Goal: Information Seeking & Learning: Understand process/instructions

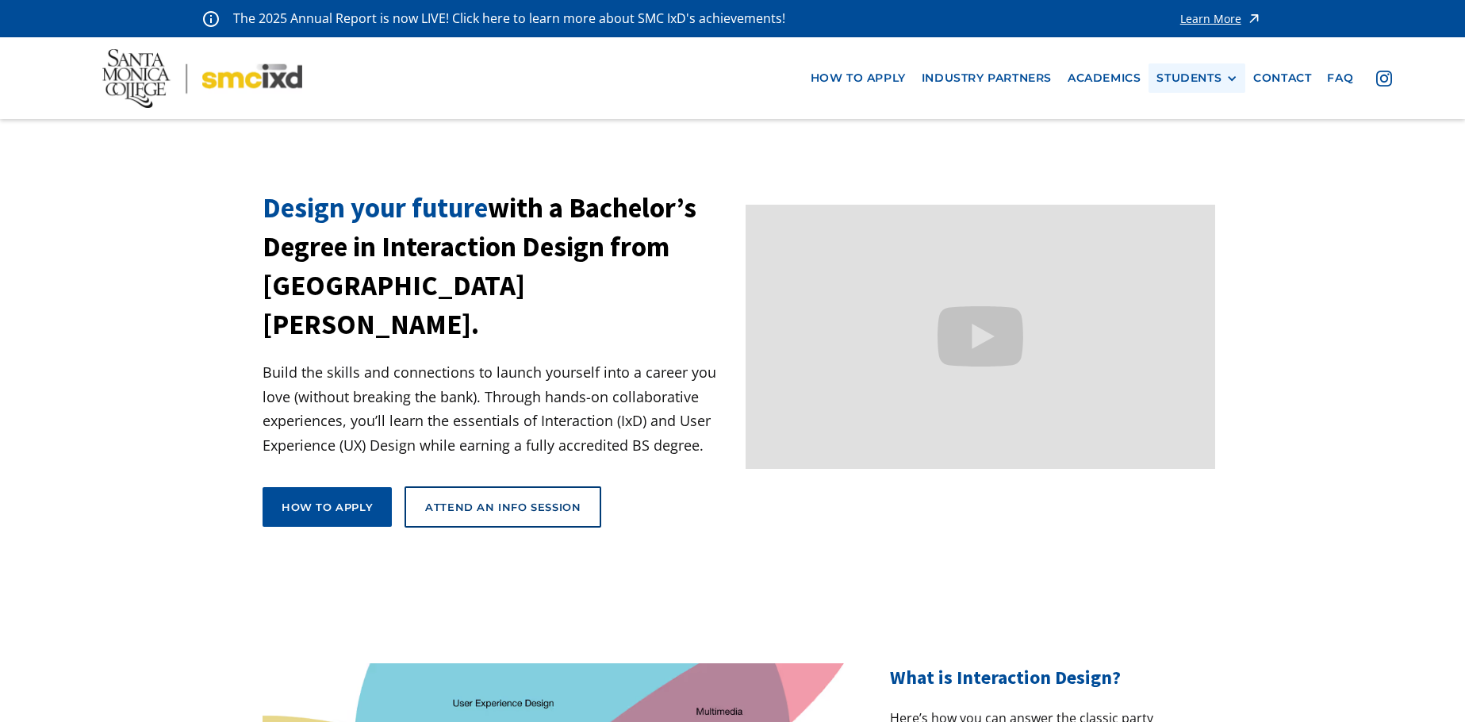
click at [1225, 76] on div "STUDENTS" at bounding box center [1196, 77] width 81 height 13
click at [1107, 80] on link "Academics" at bounding box center [1103, 77] width 89 height 29
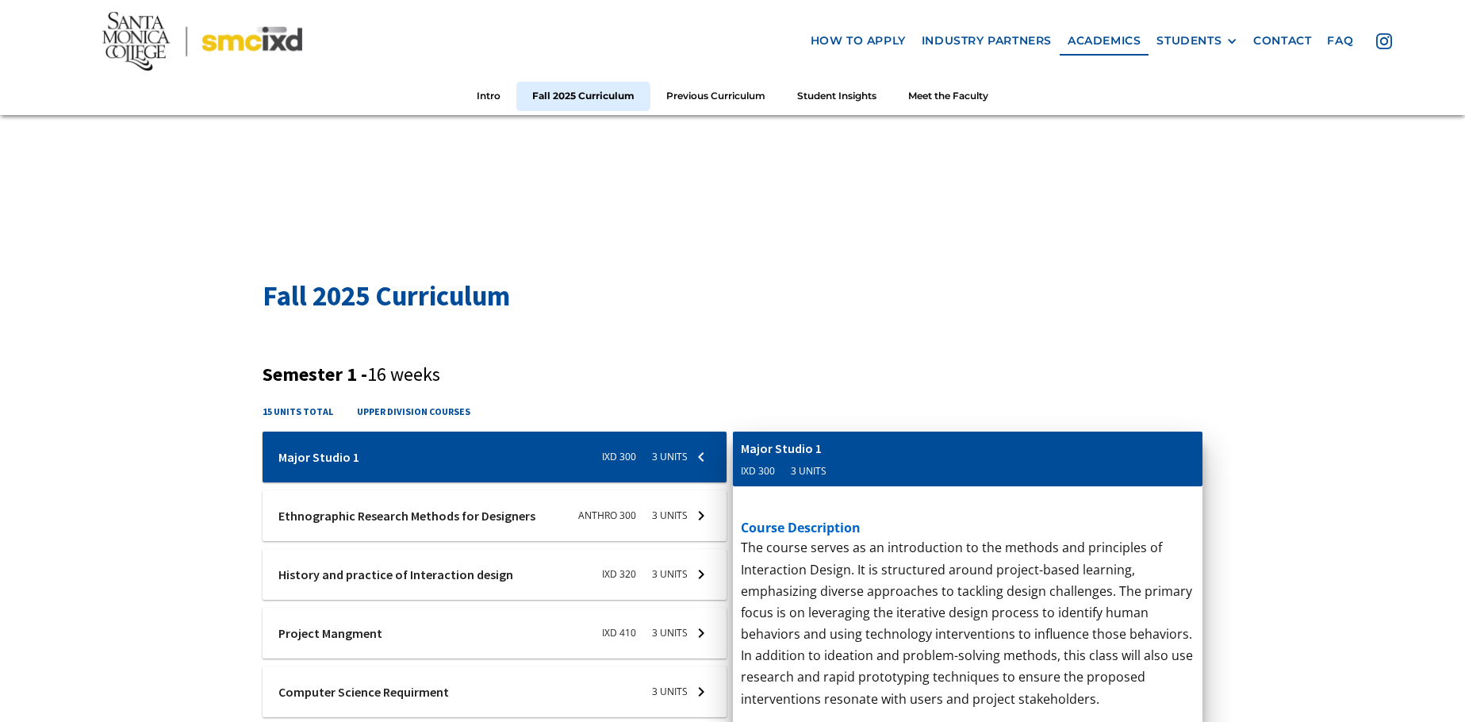
scroll to position [476, 0]
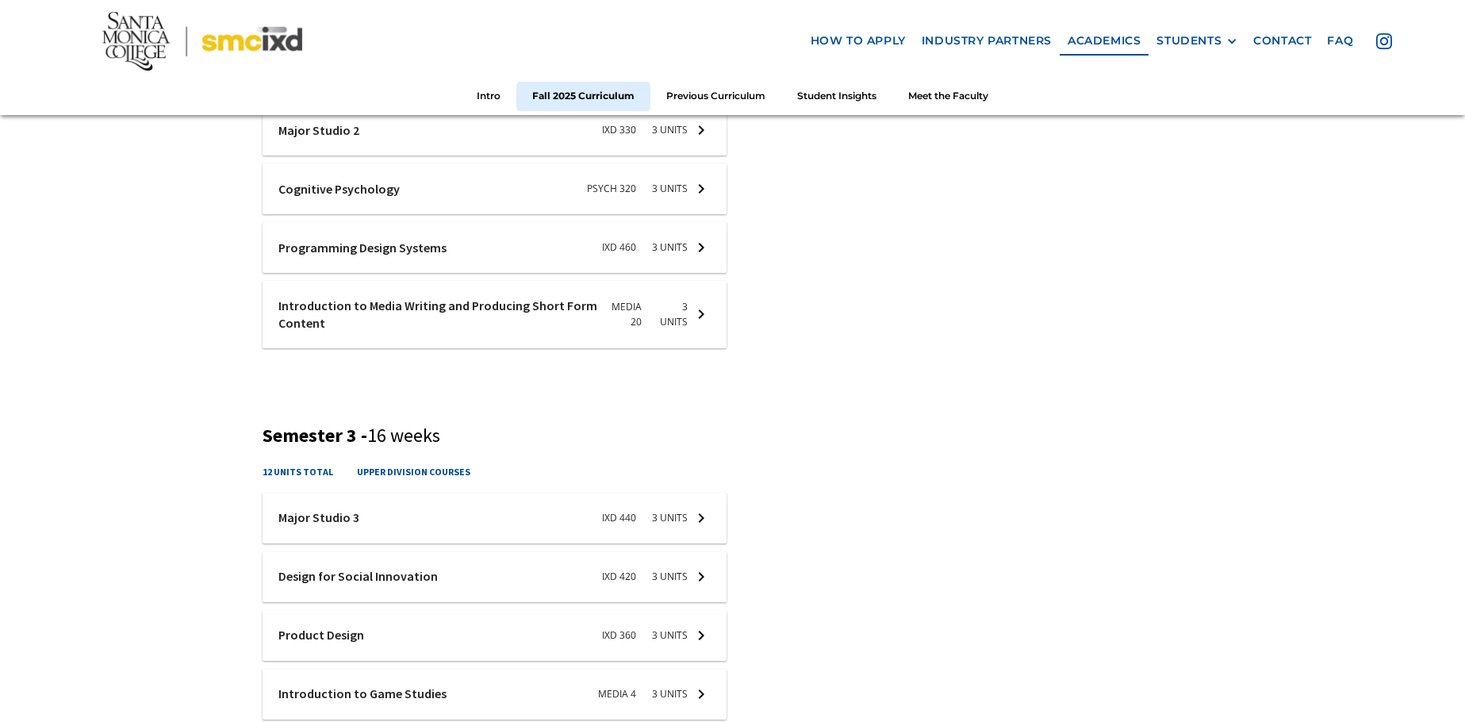
scroll to position [1348, 0]
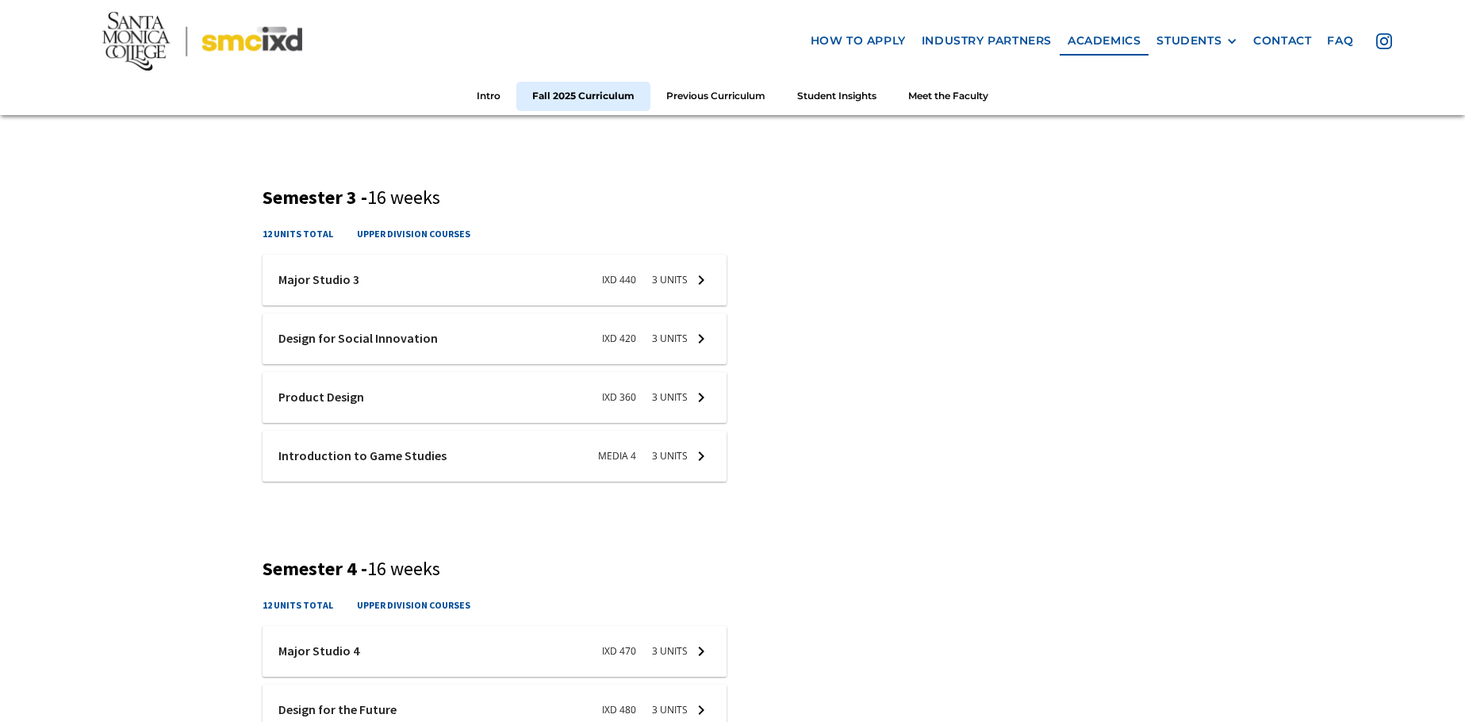
click at [446, 335] on div at bounding box center [494, 338] width 464 height 51
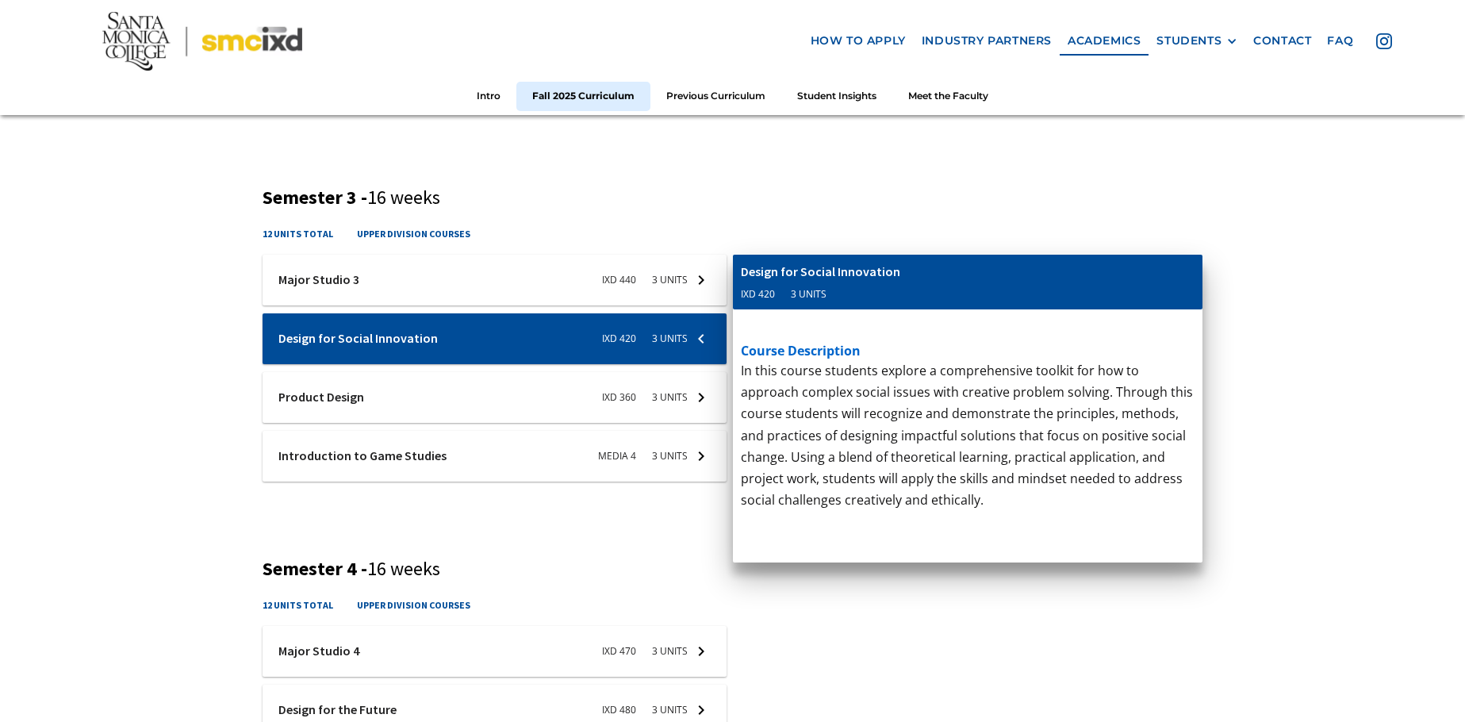
click at [447, 403] on div at bounding box center [494, 397] width 464 height 51
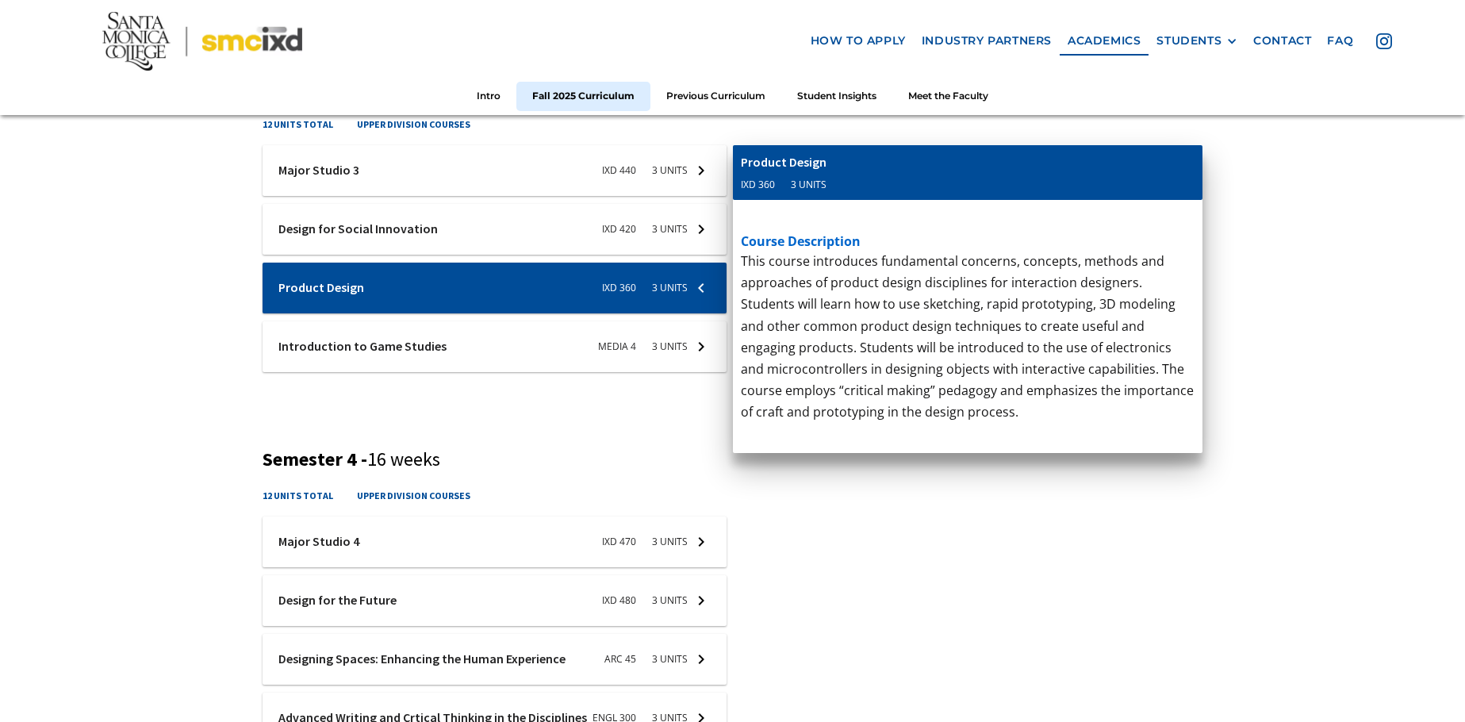
scroll to position [1665, 0]
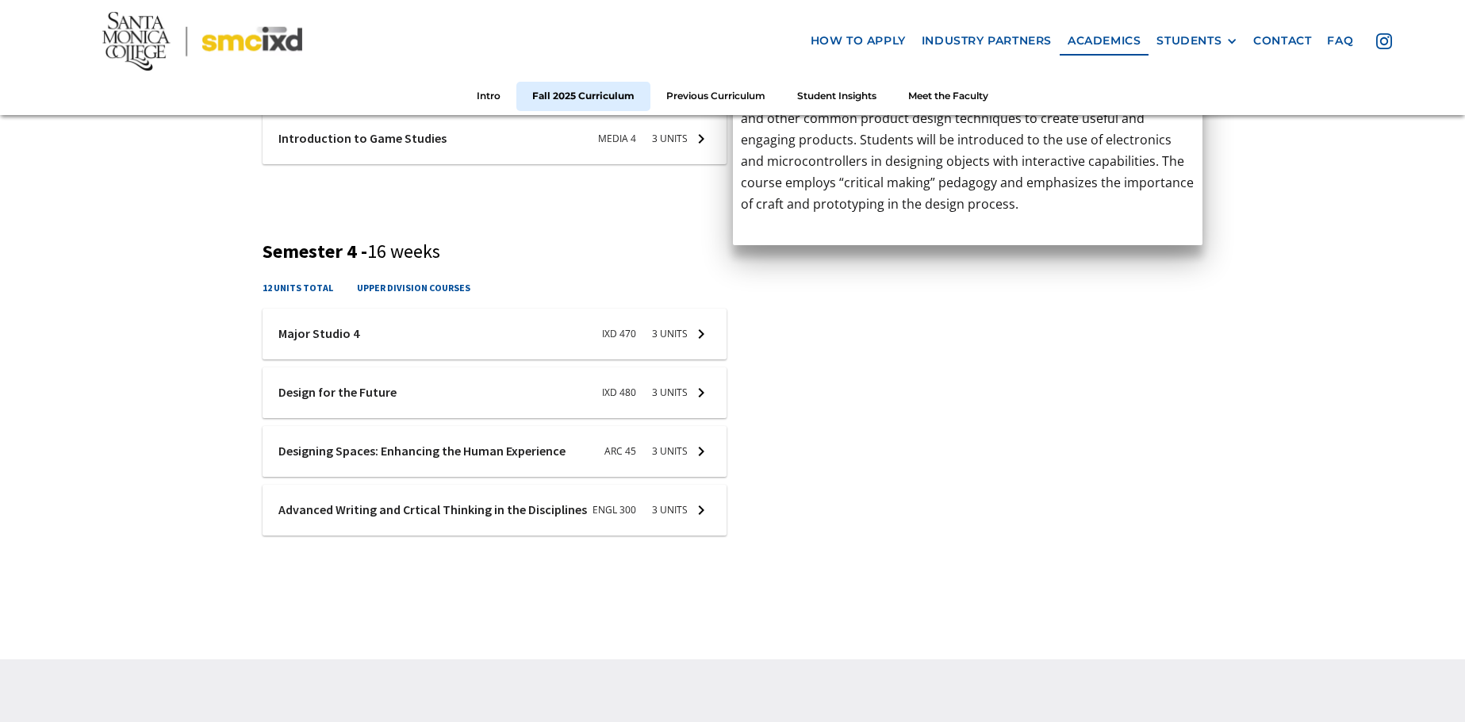
click at [395, 354] on div at bounding box center [494, 333] width 464 height 51
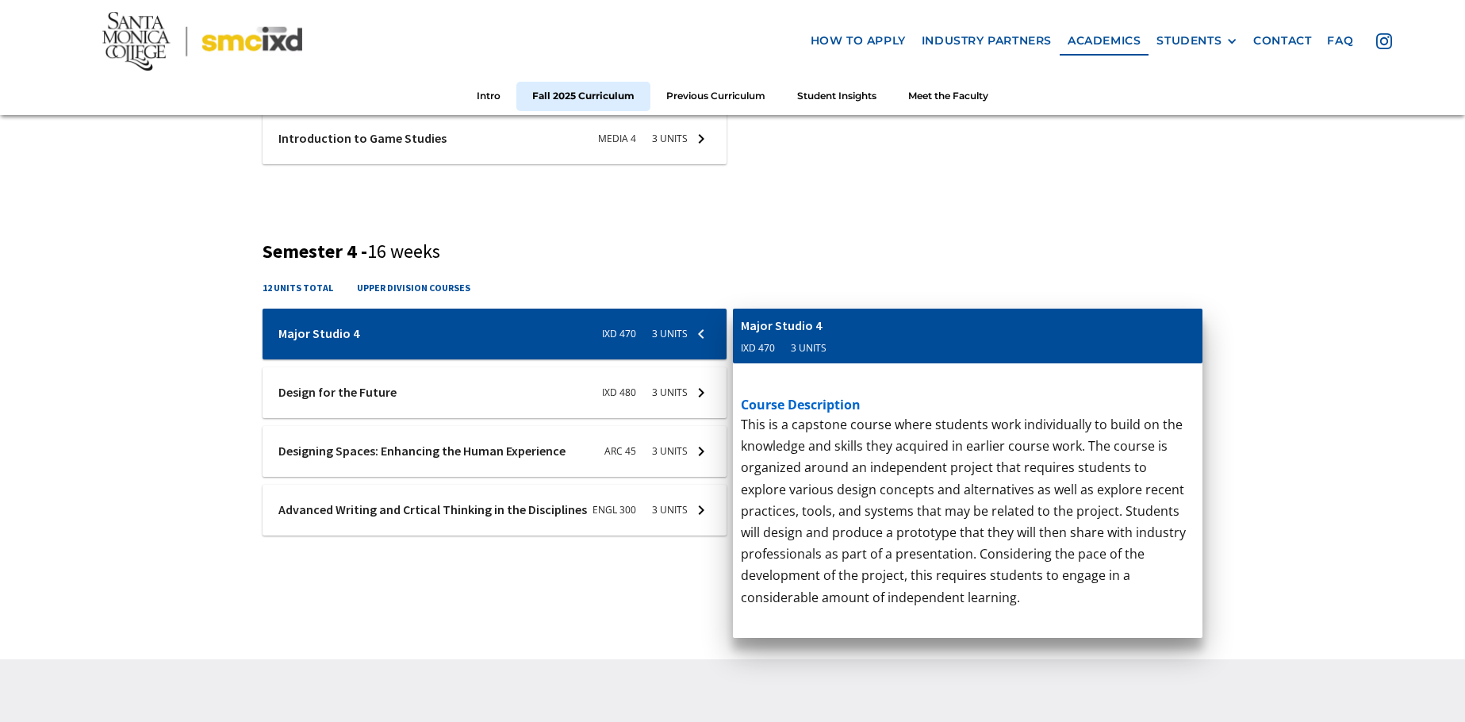
drag, startPoint x: 1009, startPoint y: 531, endPoint x: 1053, endPoint y: 577, distance: 64.5
click at [1053, 577] on p "Written and oral communications vary greatly between disciplines and fields. Bu…" at bounding box center [968, 522] width 454 height 216
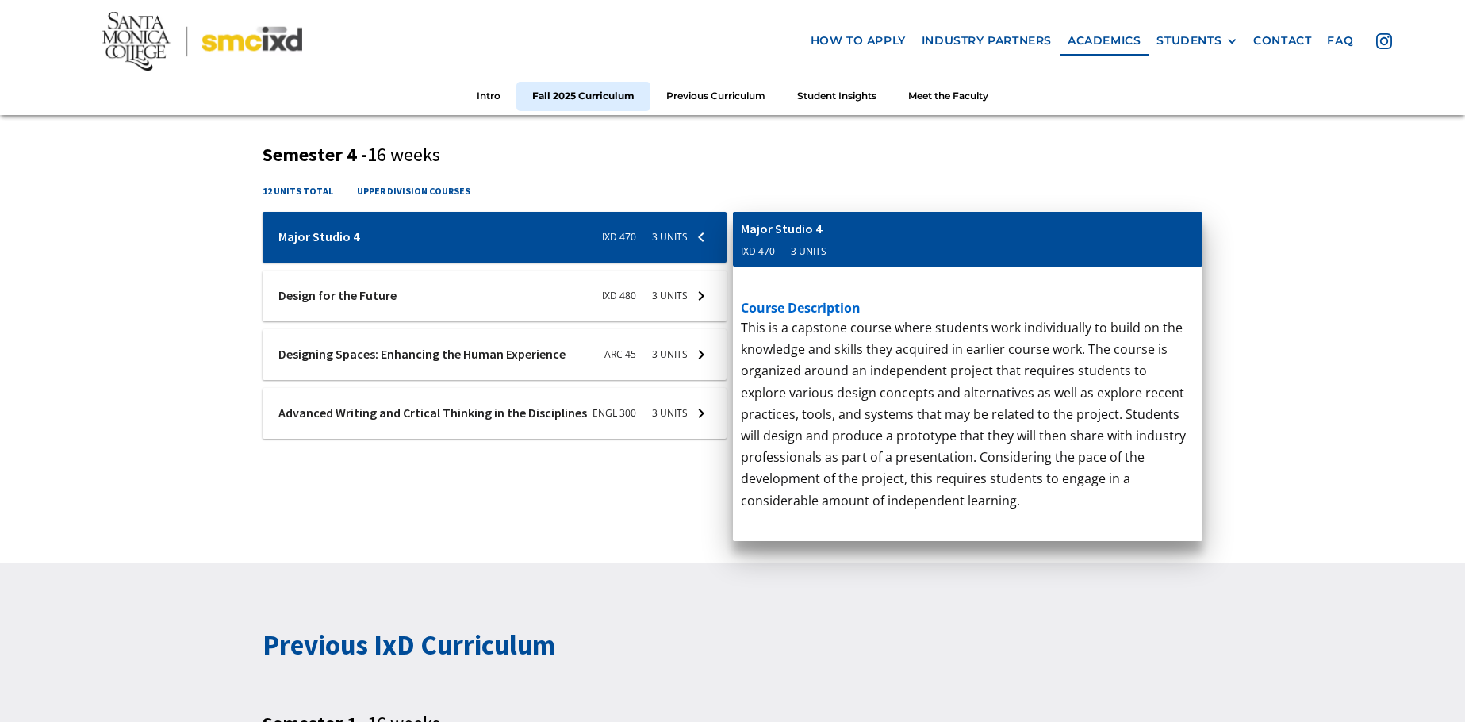
scroll to position [1824, 0]
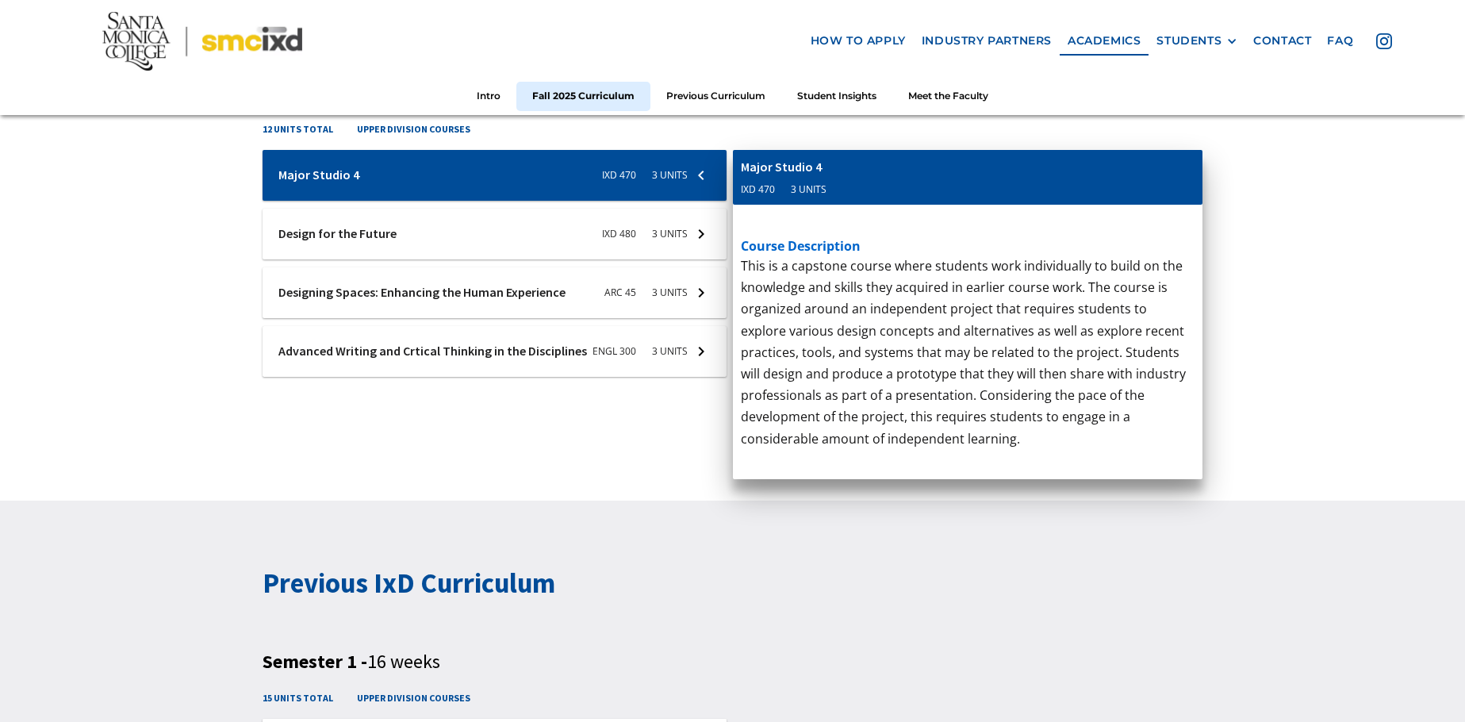
click at [437, 362] on div at bounding box center [494, 351] width 464 height 51
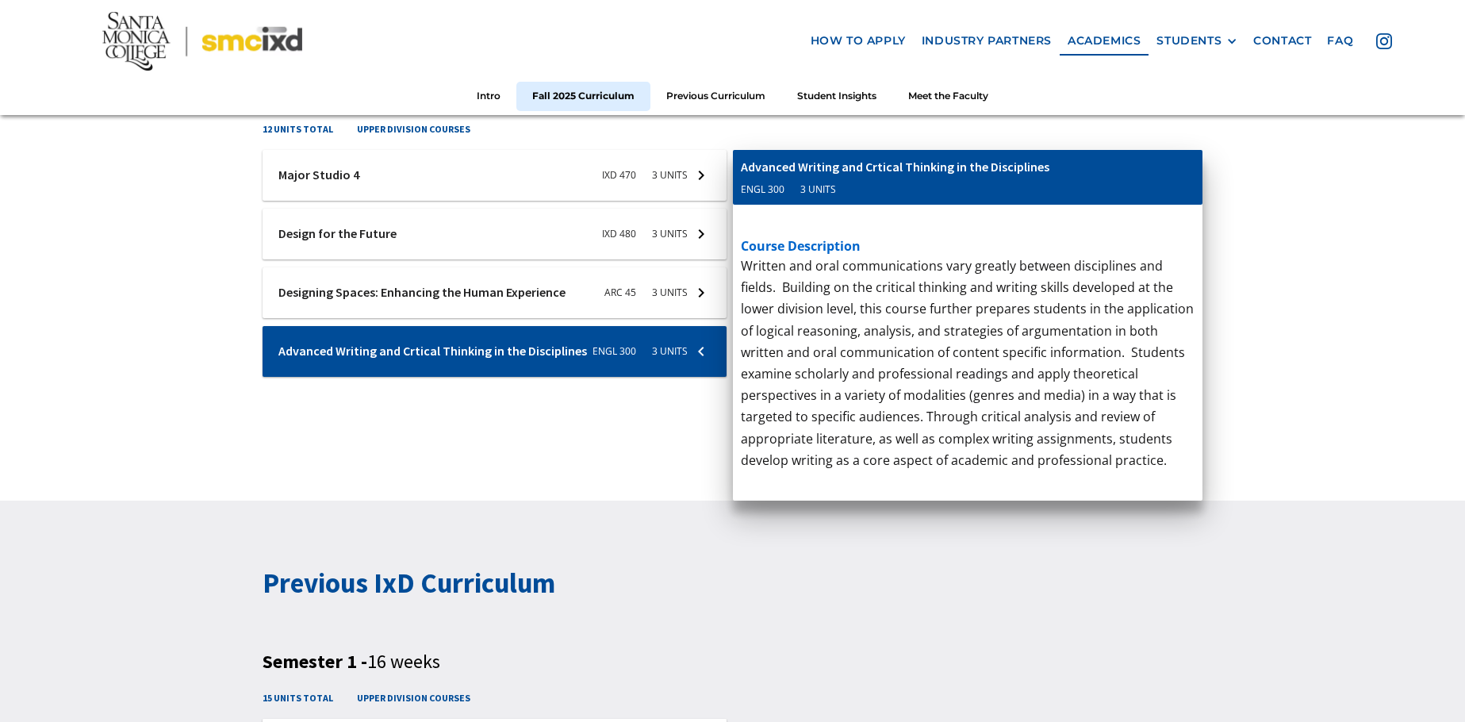
click at [473, 313] on div at bounding box center [494, 292] width 464 height 51
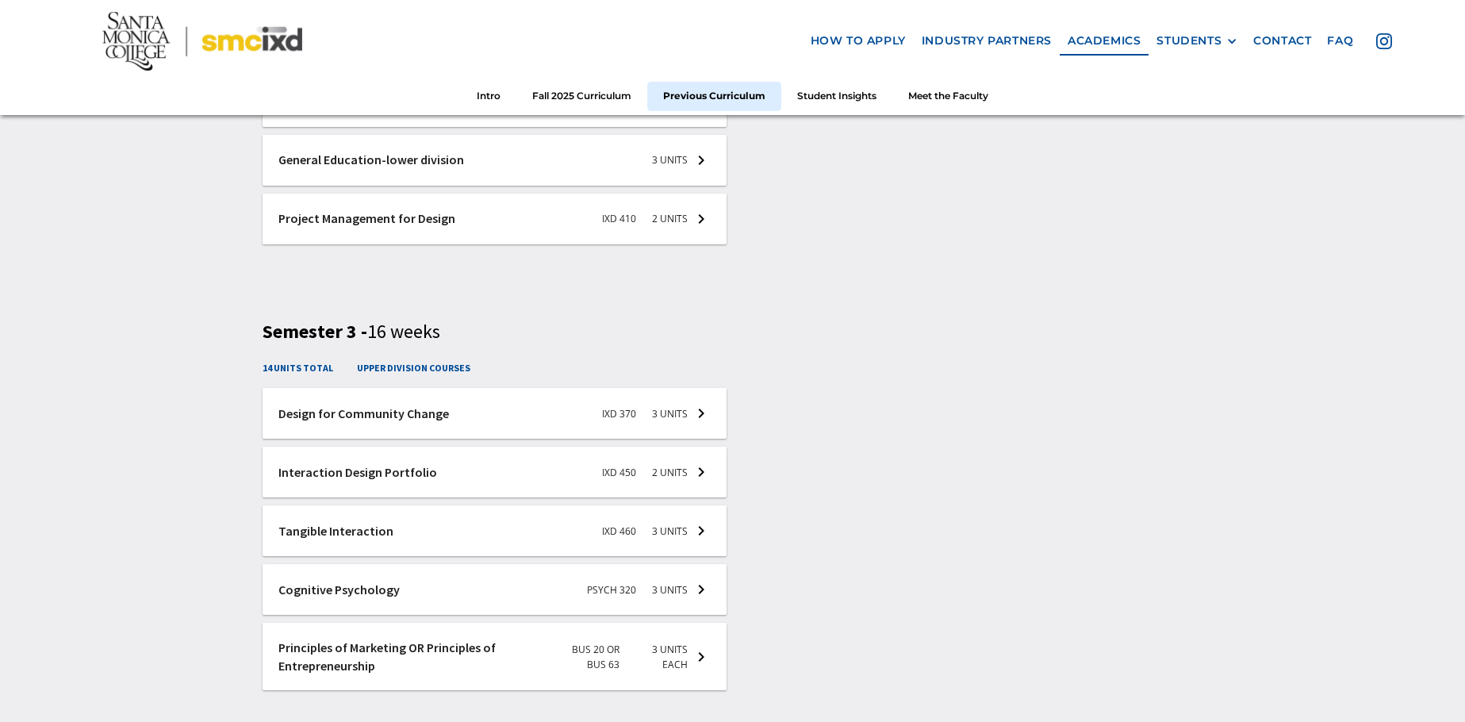
scroll to position [3251, 0]
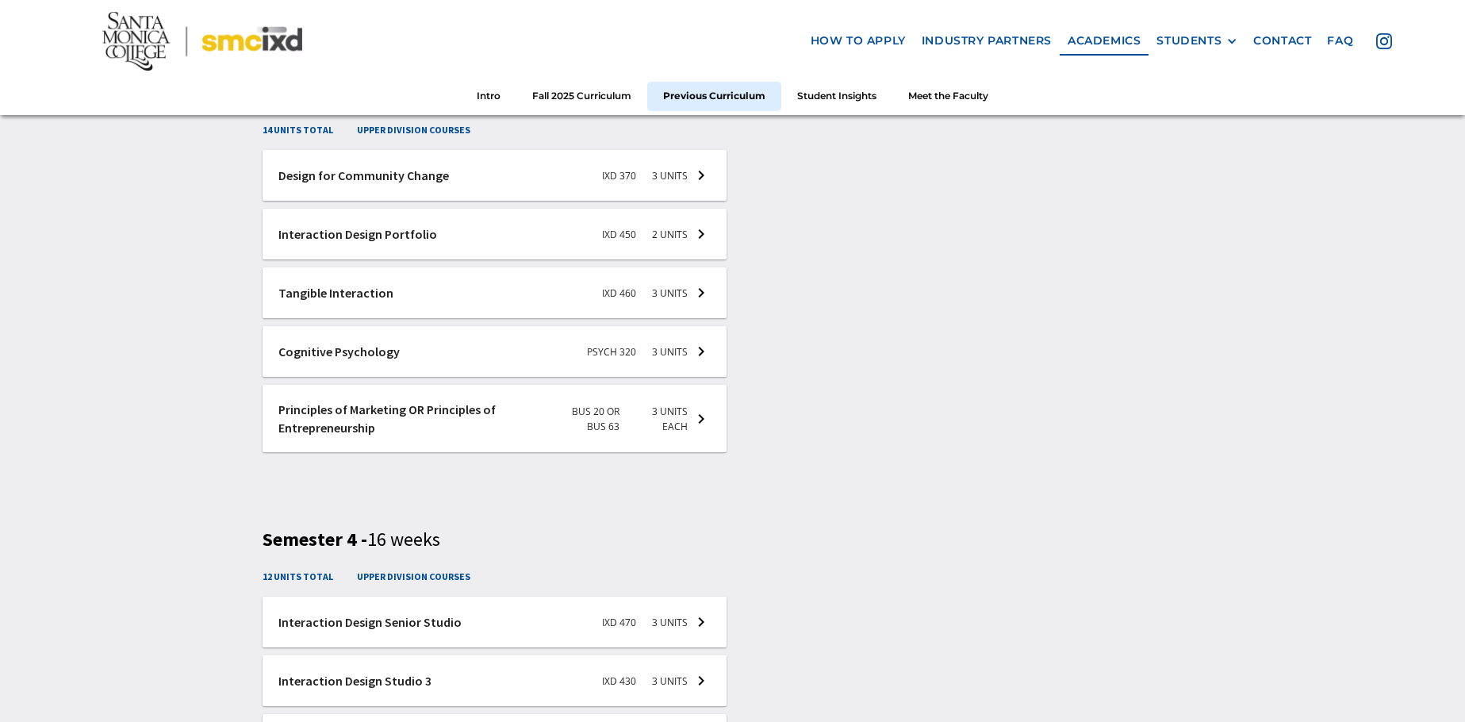
click at [417, 355] on div at bounding box center [494, 351] width 464 height 51
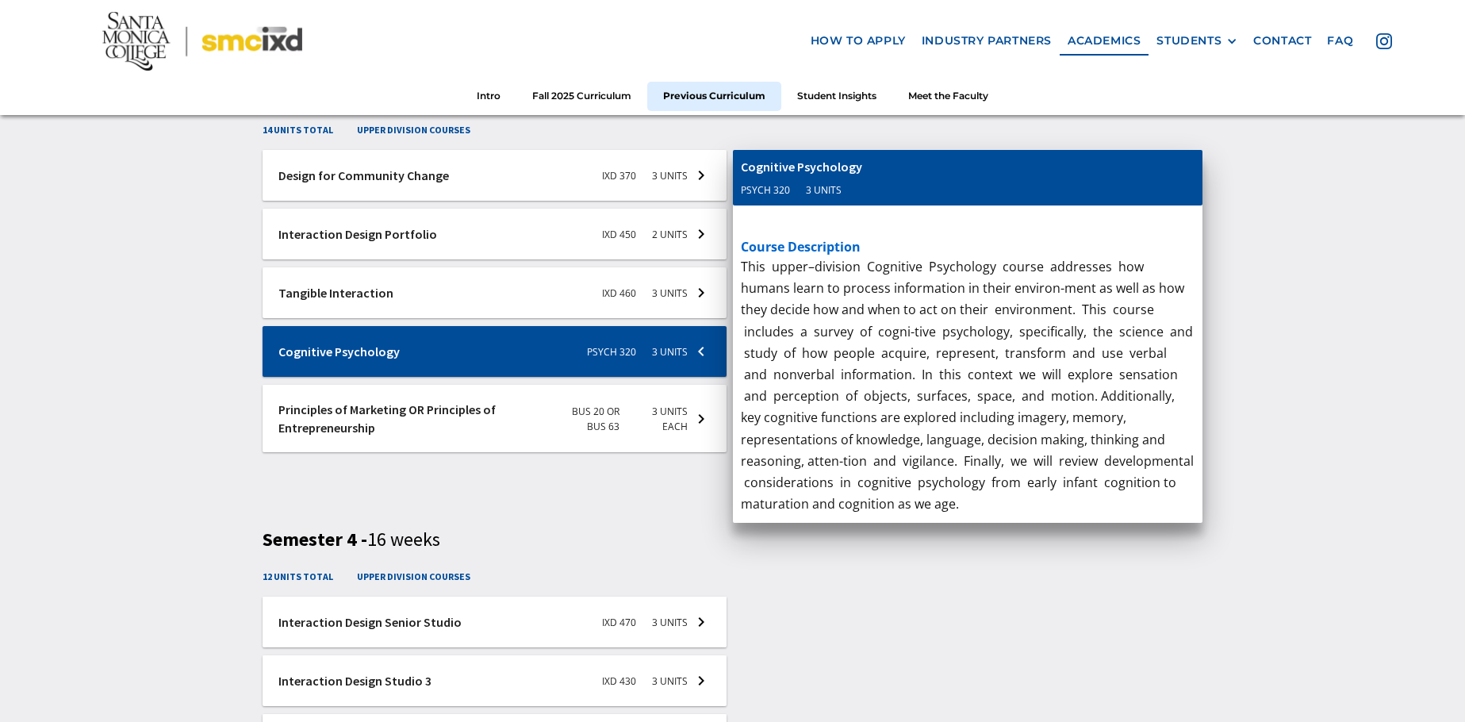
click at [424, 291] on div at bounding box center [494, 292] width 464 height 51
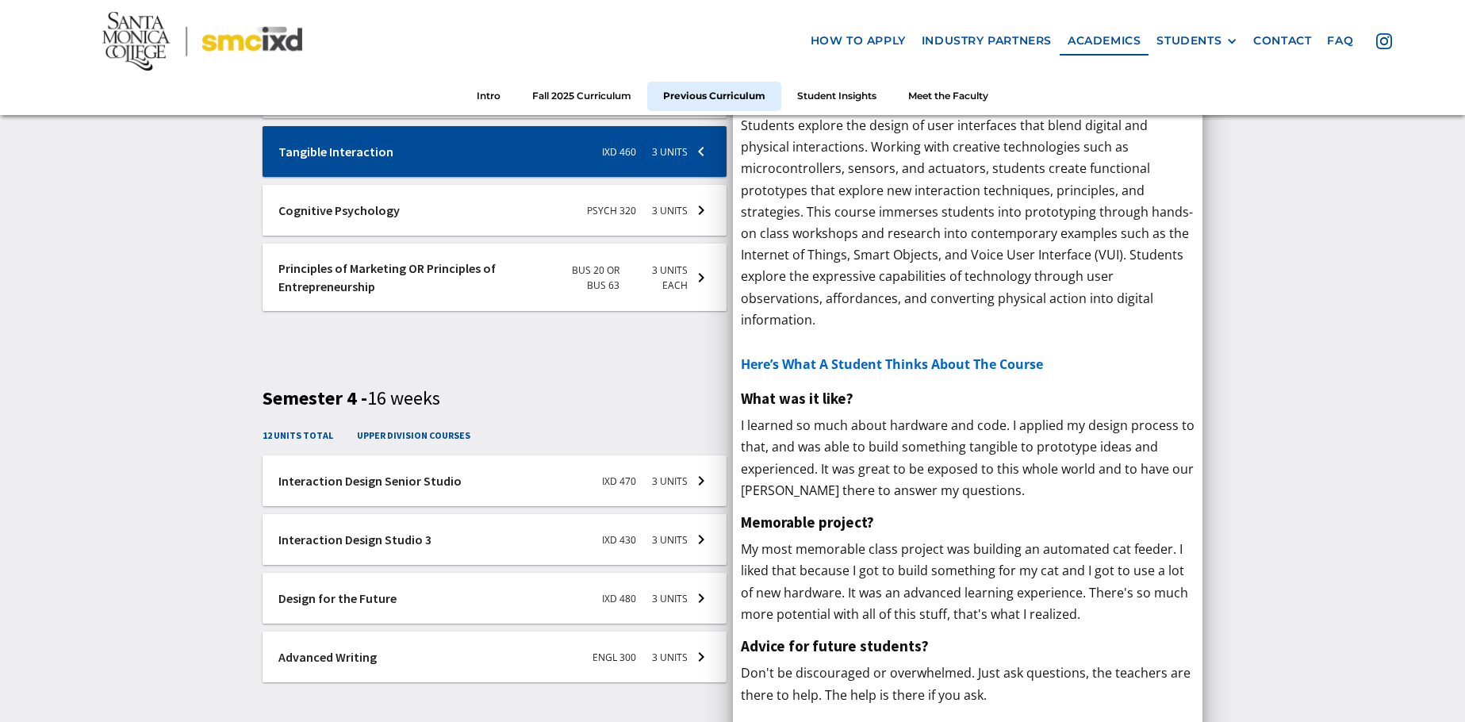
scroll to position [3569, 0]
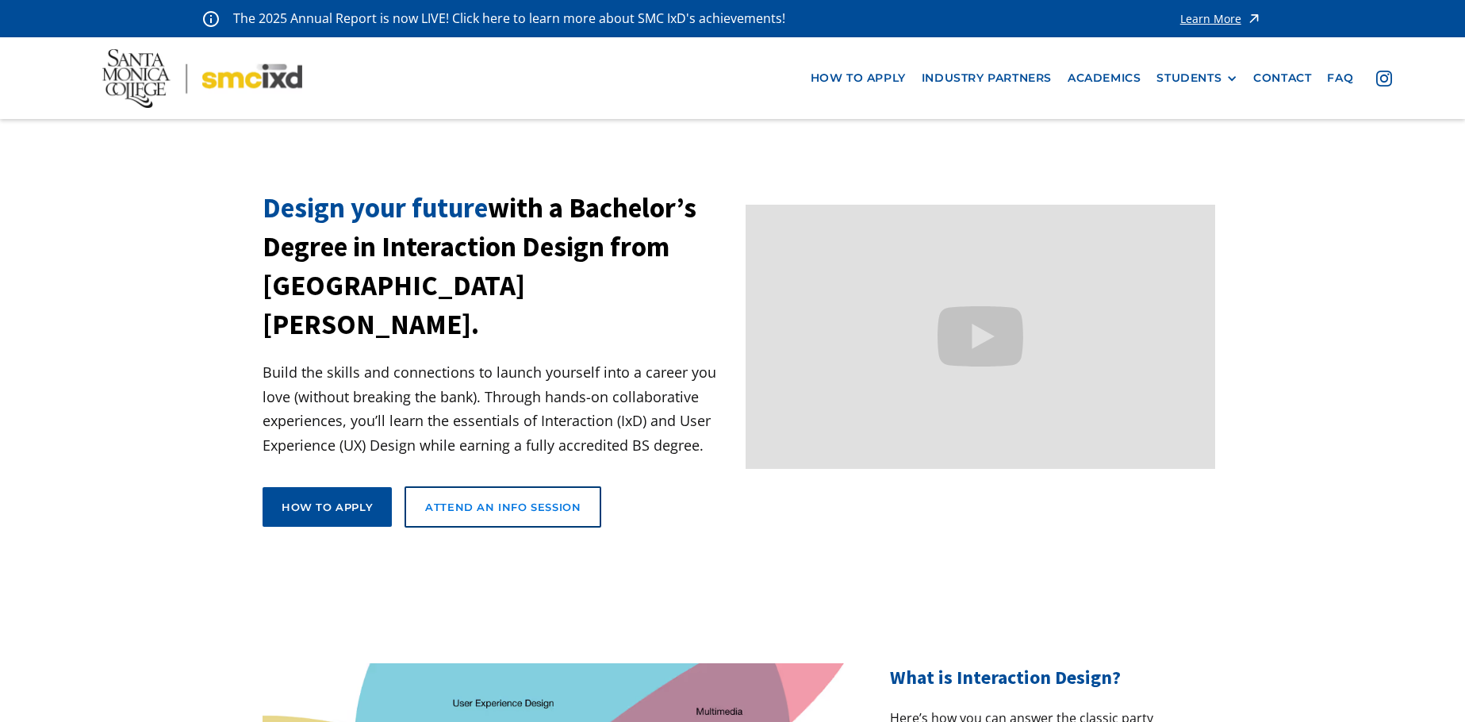
click at [523, 500] on div "Attend an Info Session" at bounding box center [502, 507] width 155 height 14
click at [328, 487] on link "How to apply" at bounding box center [326, 507] width 129 height 40
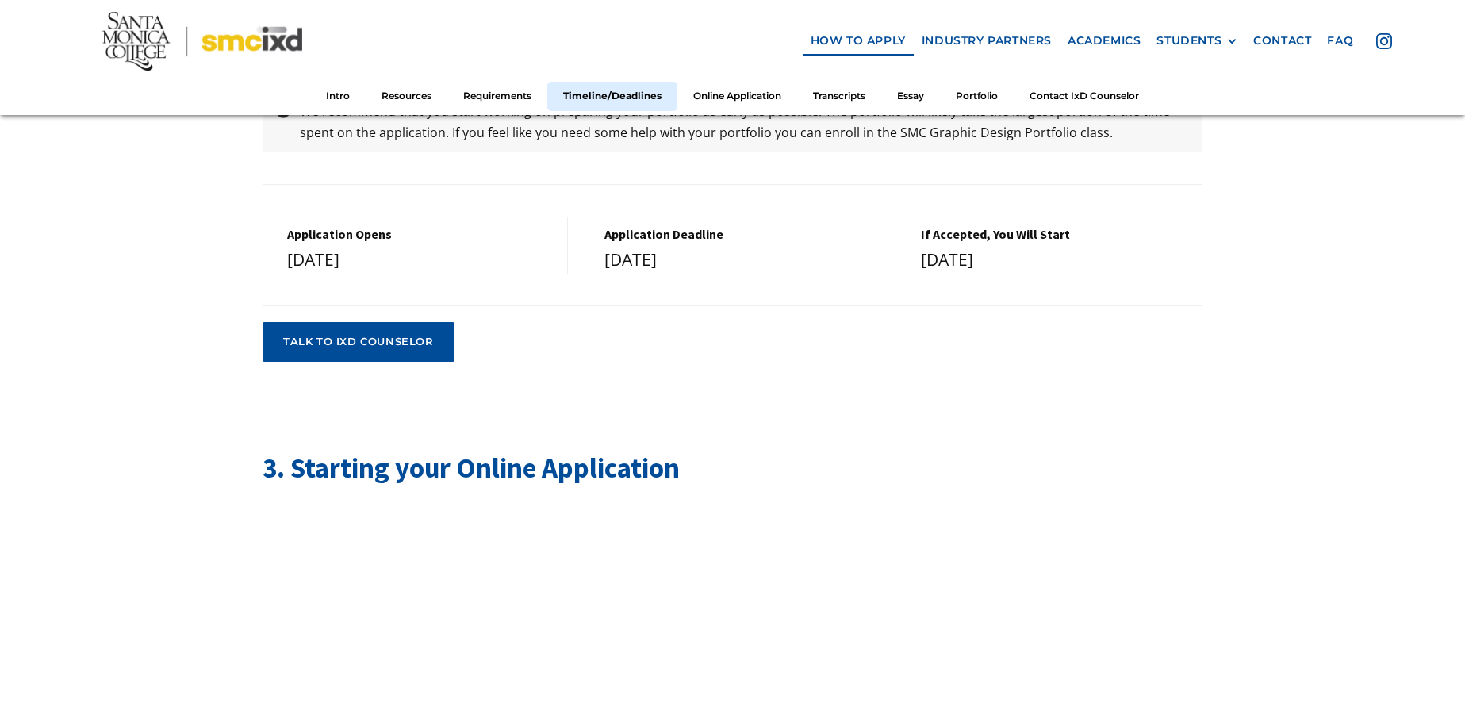
scroll to position [3410, 0]
